Goal: Obtain resource: Obtain resource

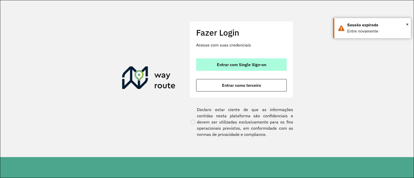
click at [240, 65] on span "Entrar com Single Sign-on" at bounding box center [241, 65] width 49 height 4
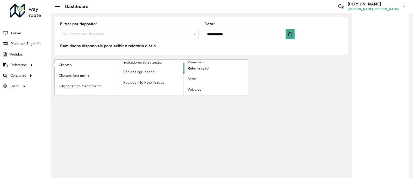
click at [192, 67] on span "Roteirização" at bounding box center [197, 68] width 21 height 5
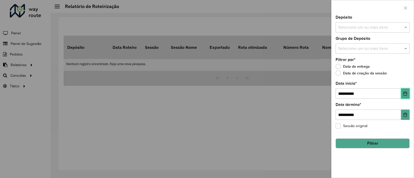
click at [407, 93] on icon "Choose Date" at bounding box center [405, 94] width 4 height 4
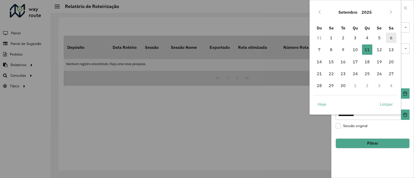
click at [391, 39] on span "6" at bounding box center [391, 38] width 10 height 10
type input "**********"
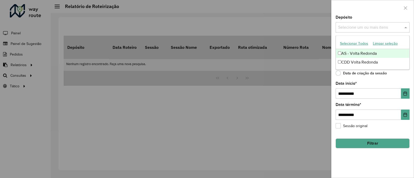
click at [361, 28] on input "text" at bounding box center [370, 28] width 66 height 6
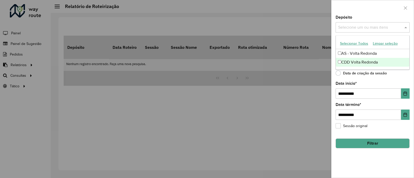
click at [348, 63] on div "CDD Volta Redonda" at bounding box center [373, 62] width 74 height 9
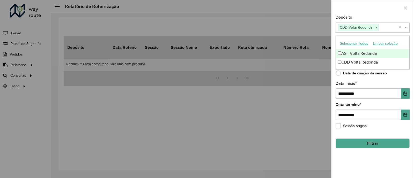
click at [379, 11] on div at bounding box center [373, 7] width 82 height 15
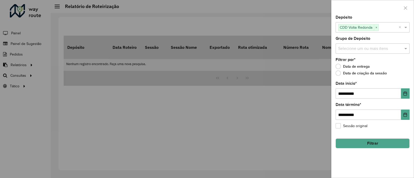
click at [362, 50] on input "text" at bounding box center [370, 49] width 66 height 6
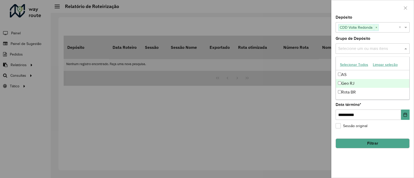
click at [352, 82] on div "Geo RJ" at bounding box center [373, 83] width 74 height 9
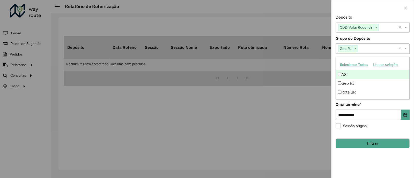
click at [365, 12] on div at bounding box center [373, 7] width 82 height 15
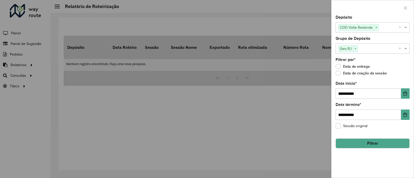
click at [359, 142] on button "Filtrar" at bounding box center [373, 144] width 74 height 10
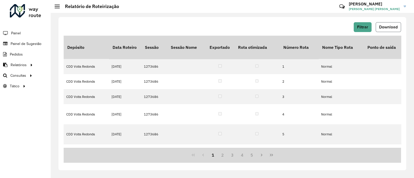
click at [388, 25] on span "Download" at bounding box center [388, 27] width 19 height 4
